Goal: Navigation & Orientation: Find specific page/section

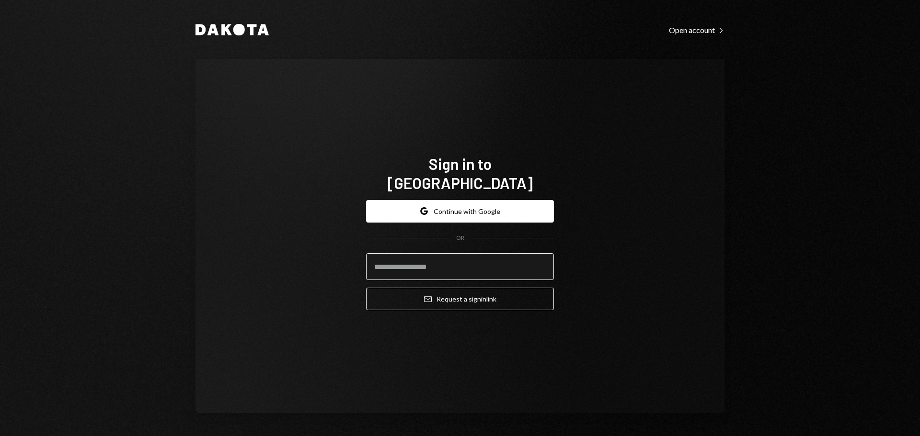
click at [414, 262] on input "email" at bounding box center [460, 266] width 188 height 27
type input "**********"
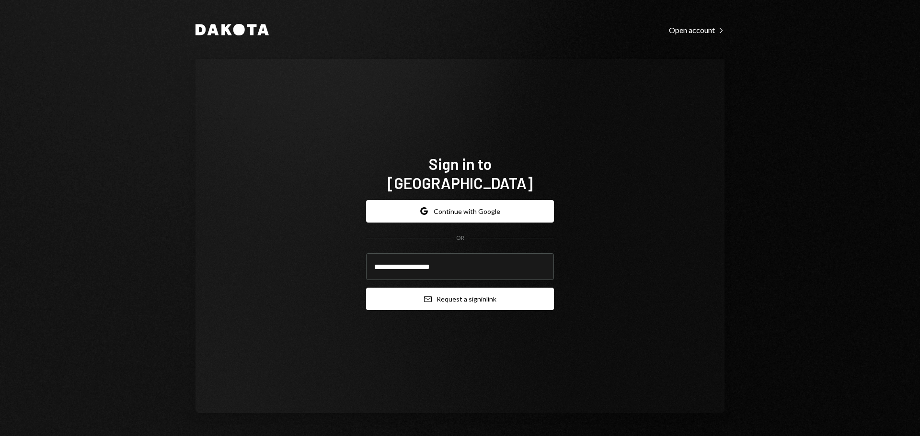
click at [415, 291] on button "Email Request a sign in link" at bounding box center [460, 299] width 188 height 23
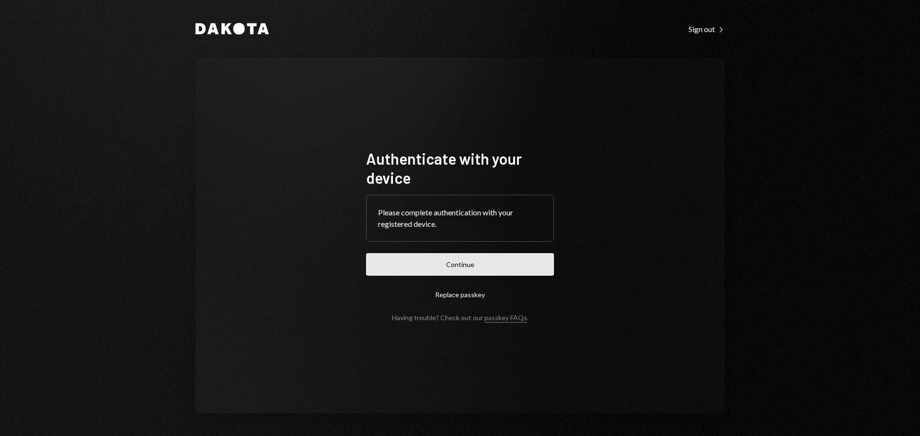
click at [405, 267] on button "Continue" at bounding box center [460, 264] width 188 height 23
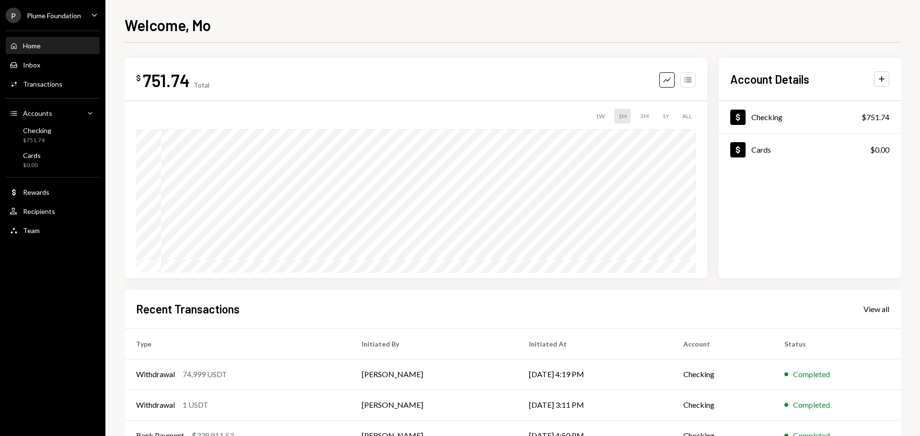
click at [687, 80] on icon "Accounts" at bounding box center [688, 80] width 10 height 10
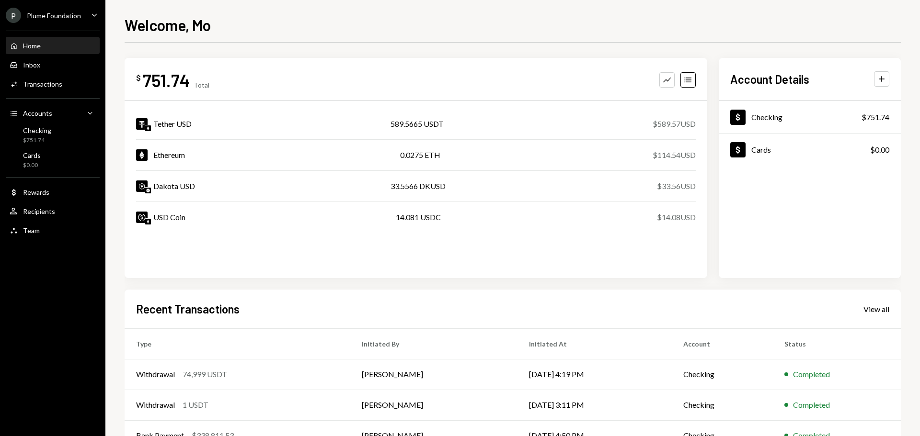
click at [47, 15] on div "Plume Foundation" at bounding box center [54, 15] width 54 height 8
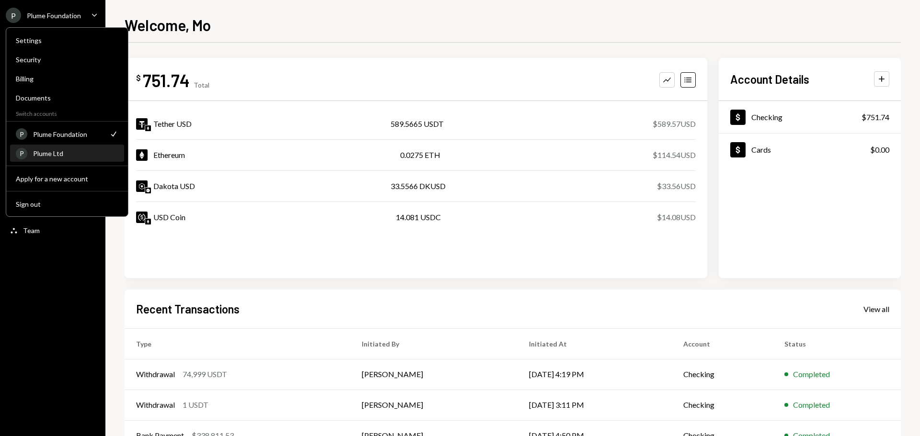
click at [57, 154] on div "Plume Ltd" at bounding box center [75, 153] width 85 height 8
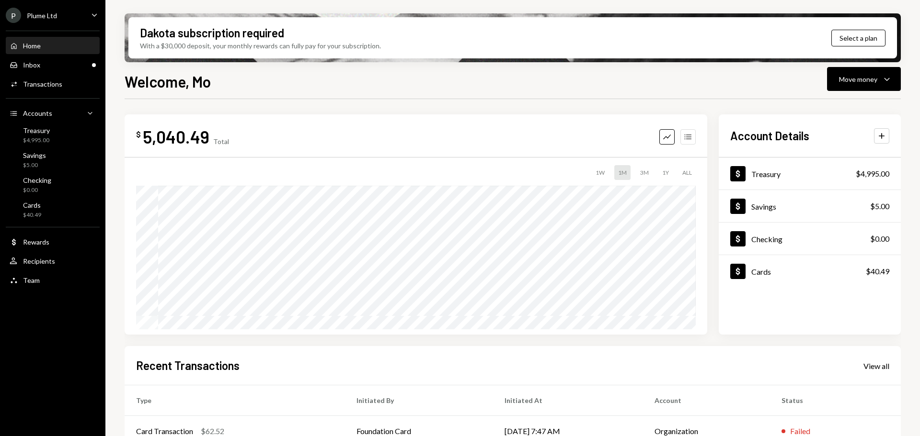
click at [687, 137] on icon "button" at bounding box center [687, 136] width 7 height 5
